Goal: Check status

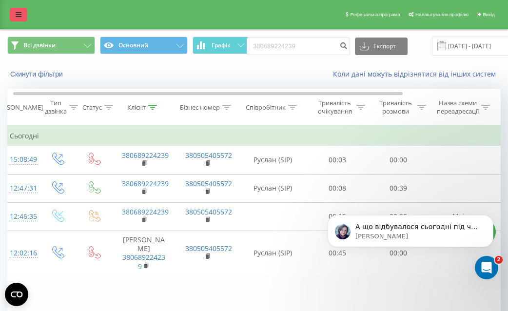
click at [20, 15] on icon at bounding box center [19, 14] width 6 height 7
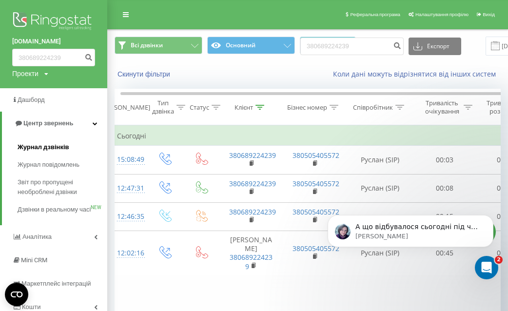
click at [51, 143] on span "Журнал дзвінків" at bounding box center [44, 147] width 52 height 10
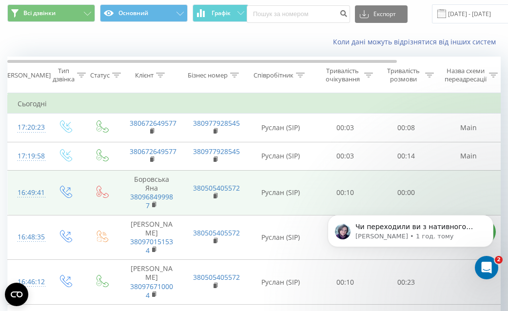
scroll to position [0, 1]
